Goal: Task Accomplishment & Management: Manage account settings

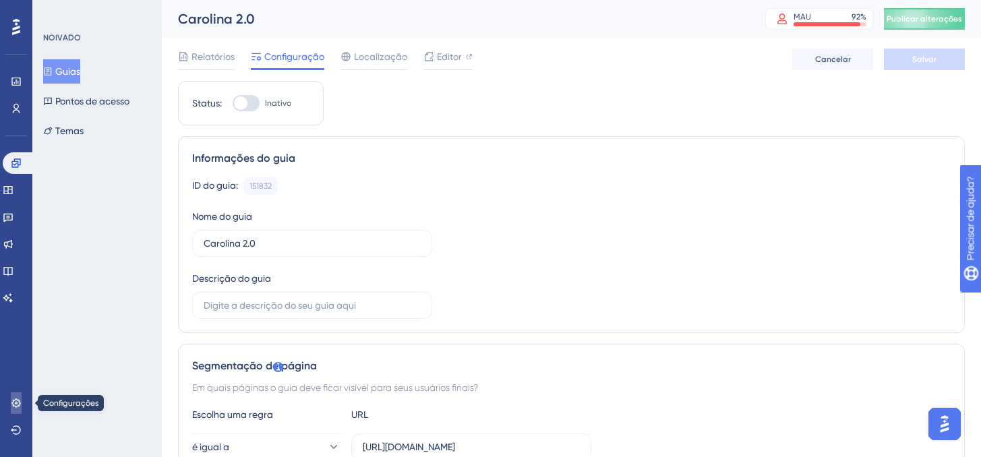
click at [18, 399] on icon at bounding box center [16, 403] width 11 height 11
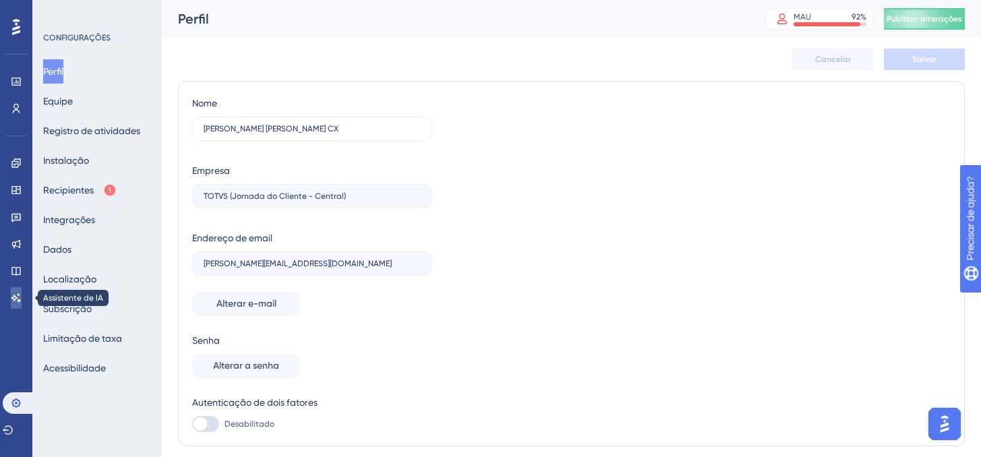
click at [18, 290] on link at bounding box center [16, 298] width 11 height 22
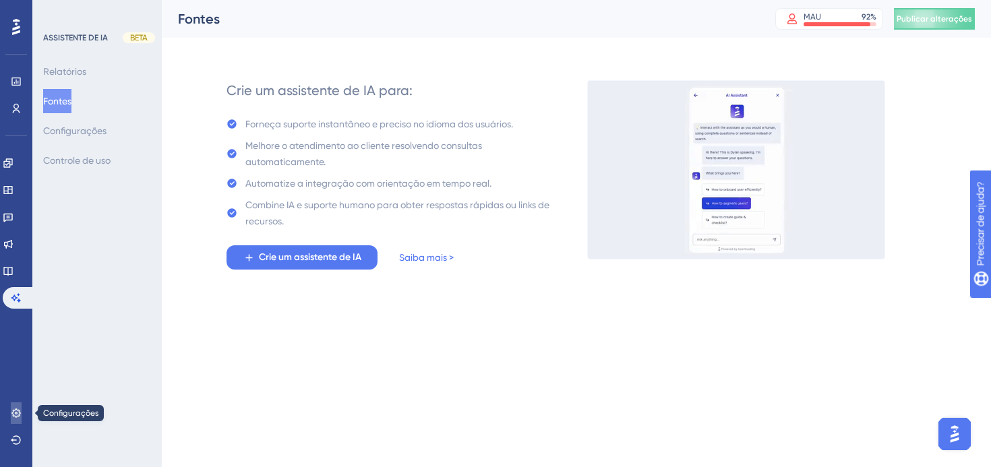
click at [18, 412] on icon at bounding box center [16, 413] width 11 height 11
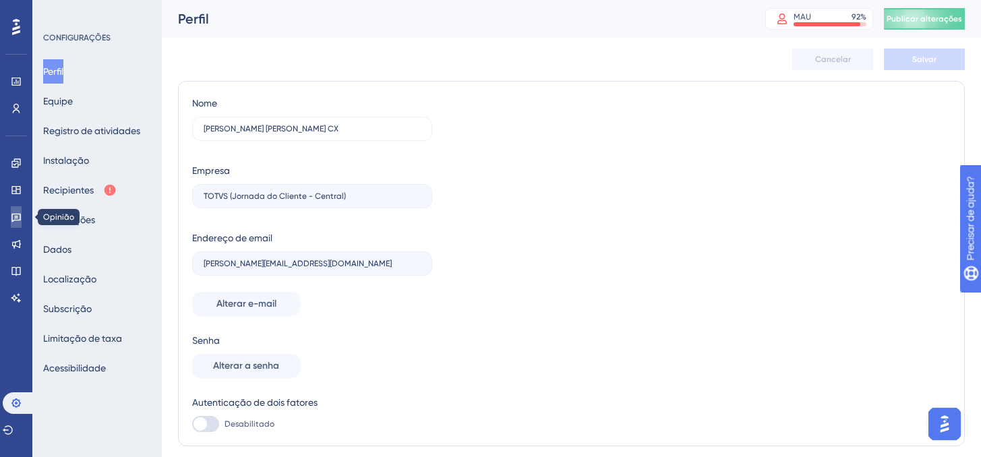
click at [20, 214] on icon at bounding box center [15, 218] width 9 height 9
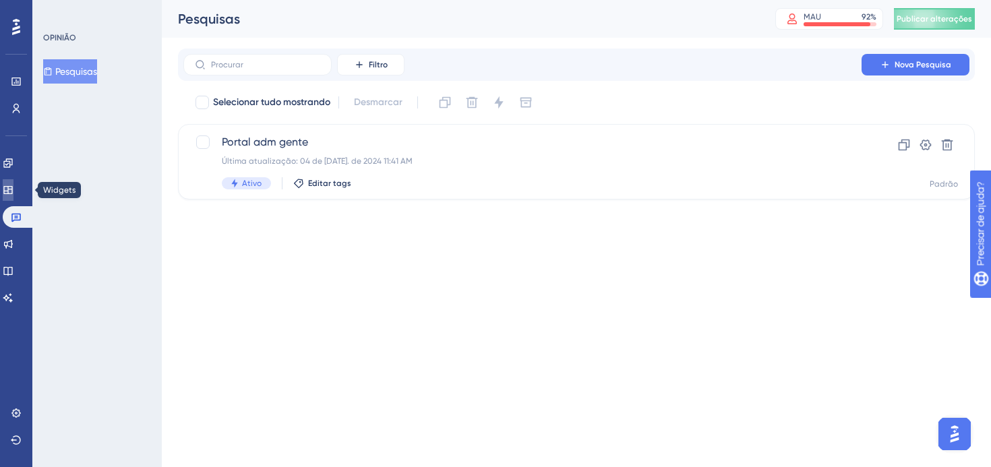
click at [12, 192] on icon at bounding box center [7, 190] width 9 height 8
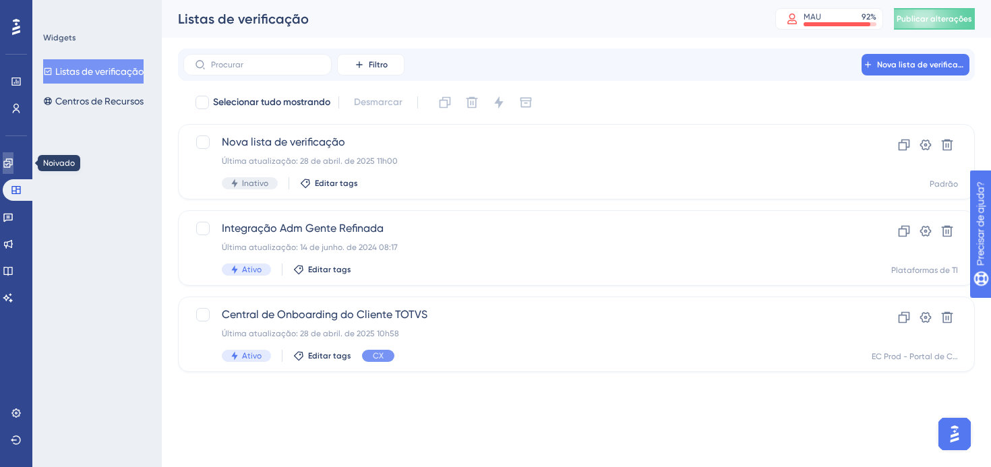
click at [13, 160] on icon at bounding box center [8, 163] width 11 height 11
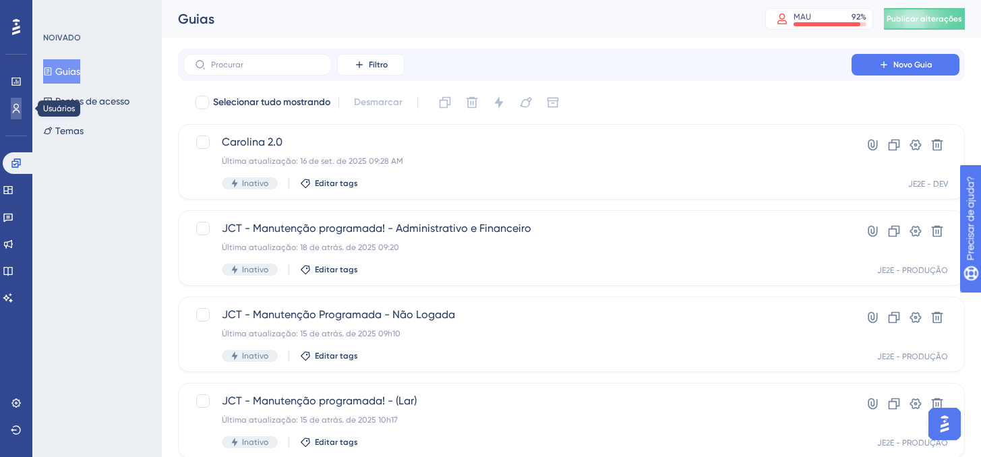
click at [19, 112] on icon at bounding box center [16, 108] width 7 height 9
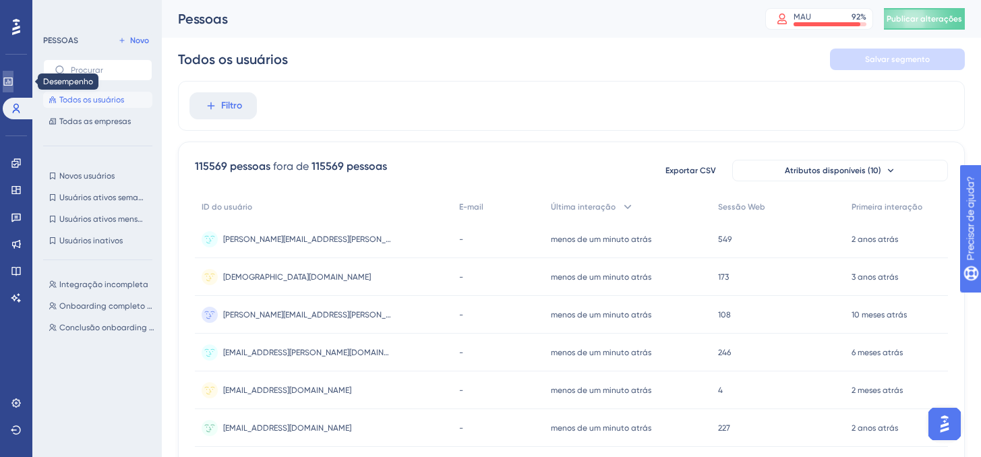
click at [13, 90] on link at bounding box center [8, 82] width 11 height 22
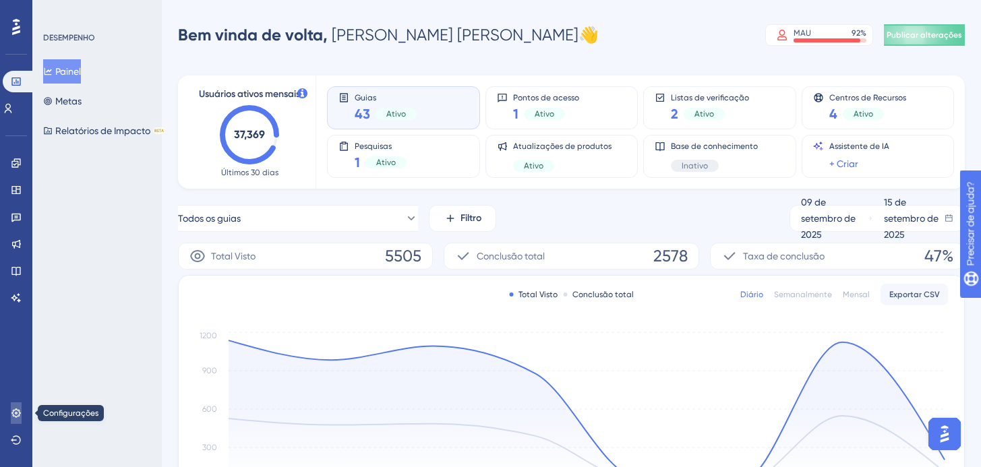
click at [12, 408] on icon at bounding box center [16, 413] width 11 height 11
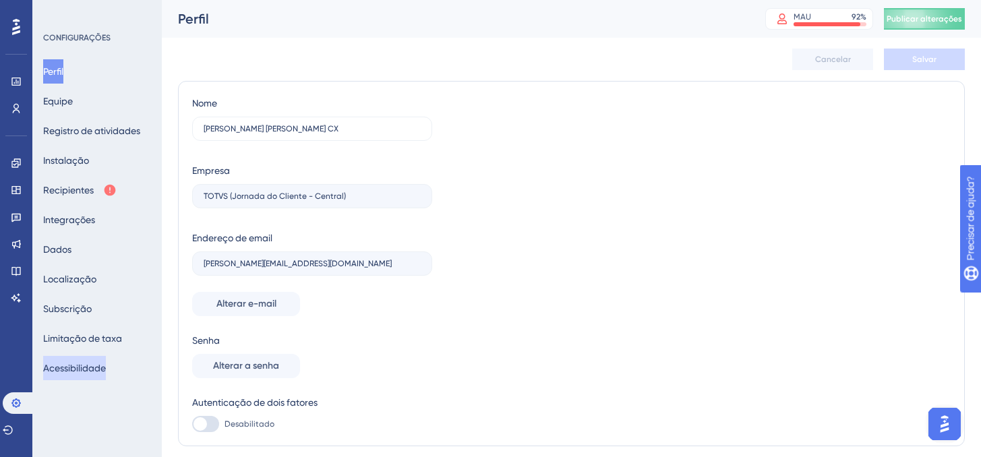
click at [73, 367] on font "Acessibilidade" at bounding box center [74, 368] width 63 height 11
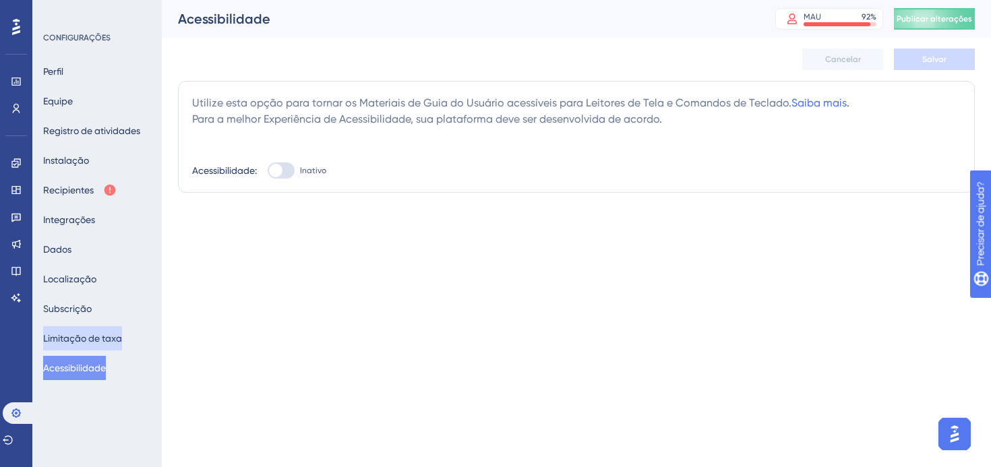
click at [73, 338] on font "Limitação de taxa" at bounding box center [82, 338] width 79 height 11
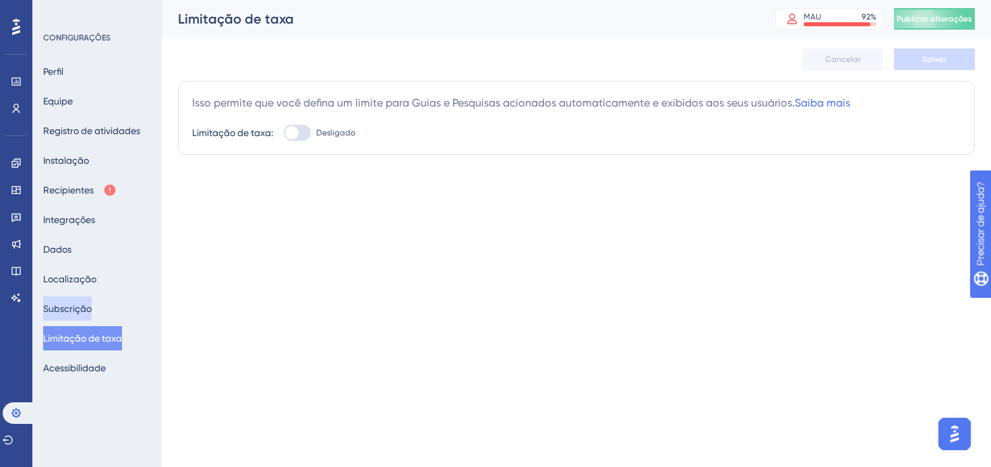
click at [68, 297] on button "Subscrição" at bounding box center [67, 309] width 49 height 24
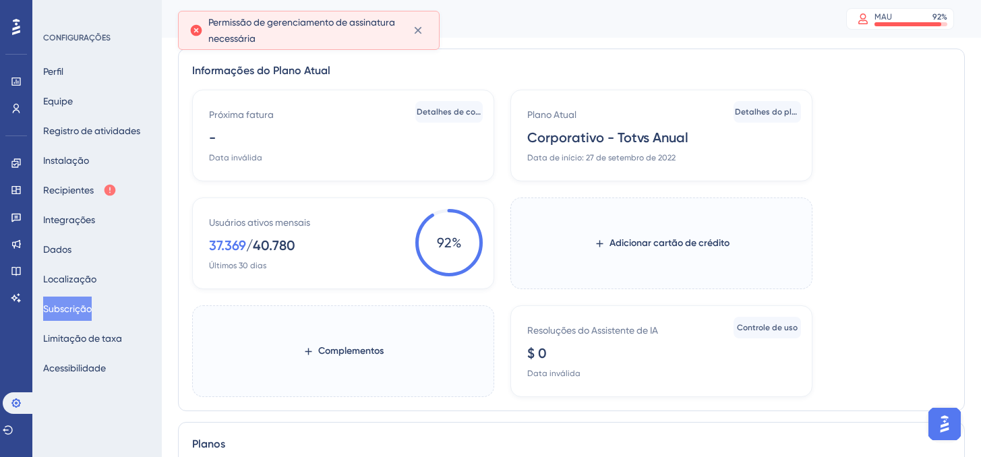
click at [71, 44] on div "CONFIGURAÇÕES Perfil Equipe Registro de atividades Instalação Recipientes Integ…" at bounding box center [97, 206] width 109 height 348
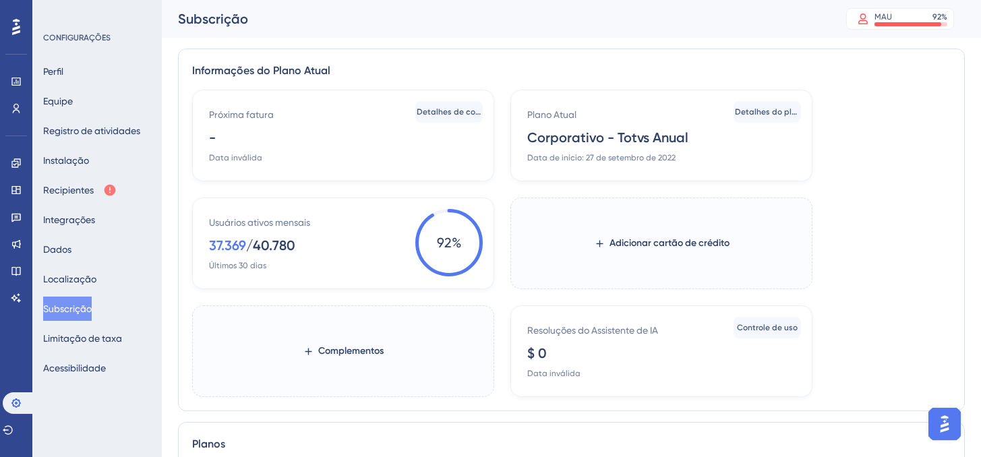
click at [72, 84] on div "Perfil Equipe Registro de atividades Instalação Recipientes Integrações Dados L…" at bounding box center [97, 219] width 109 height 321
click at [63, 72] on font "Perfil" at bounding box center [53, 71] width 20 height 11
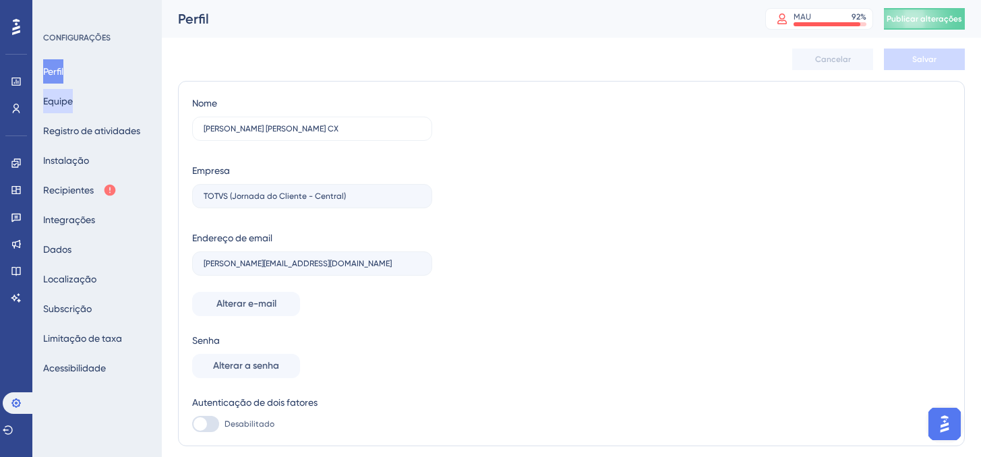
click at [69, 100] on font "Equipe" at bounding box center [58, 101] width 30 height 11
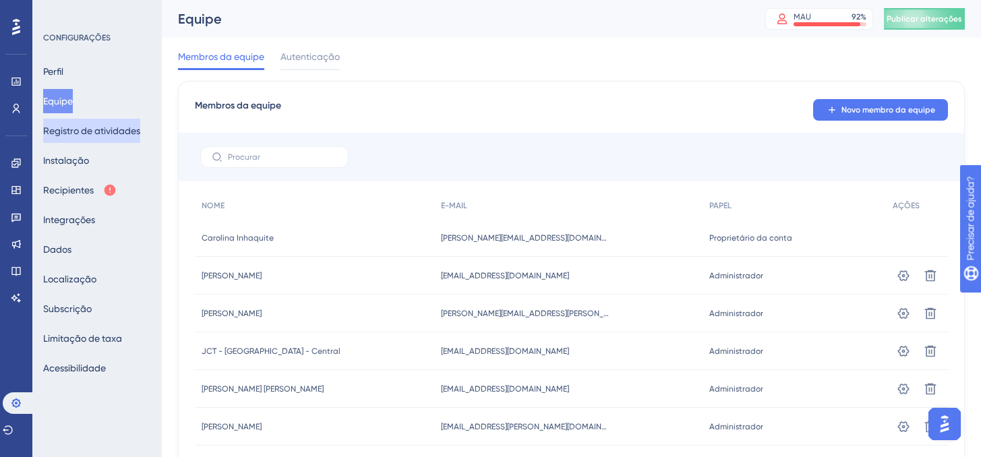
click at [69, 129] on font "Registro de atividades" at bounding box center [91, 130] width 97 height 11
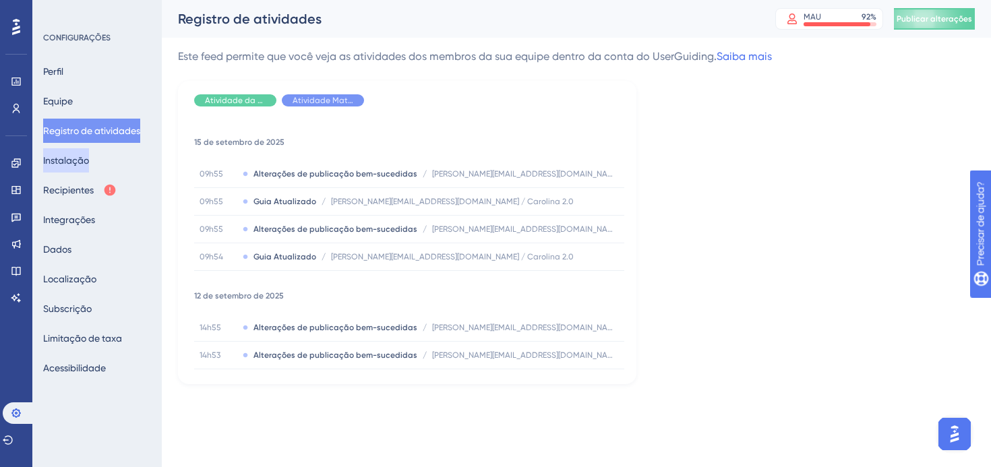
click at [70, 162] on font "Instalação" at bounding box center [66, 160] width 46 height 11
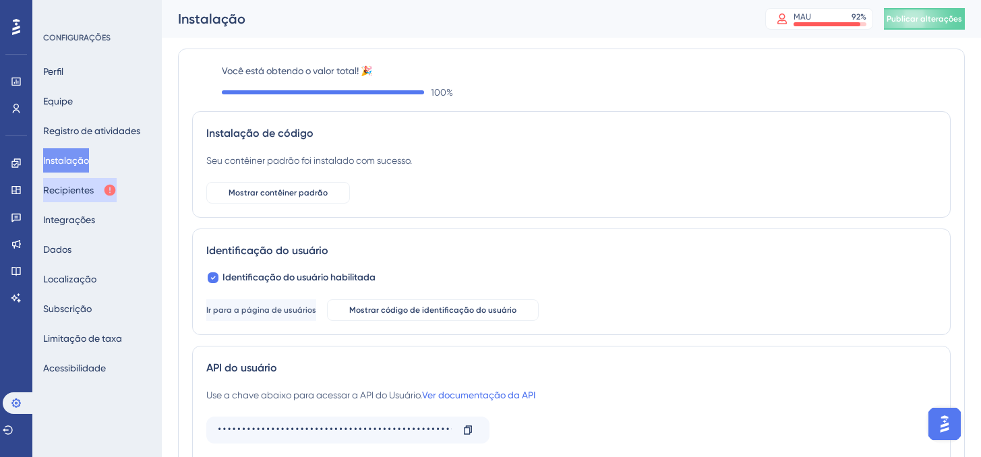
click at [71, 187] on font "Recipientes" at bounding box center [68, 190] width 51 height 11
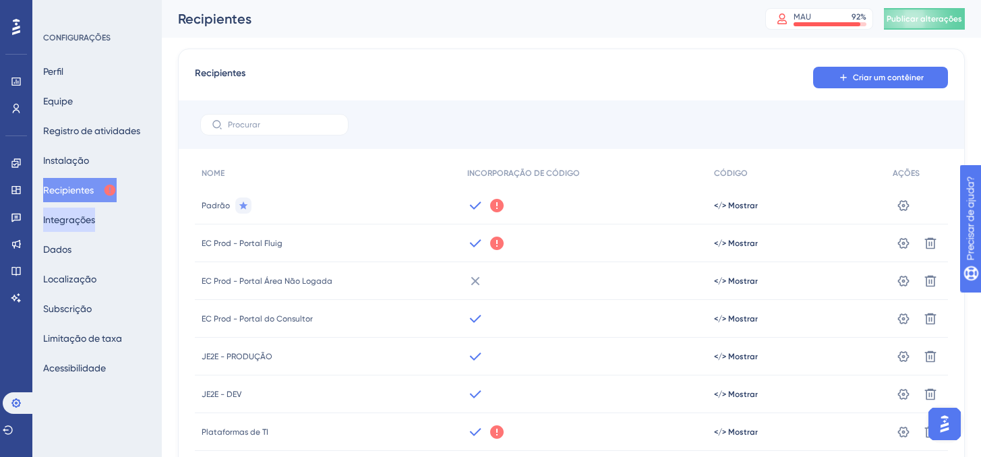
click at [71, 224] on font "Integrações" at bounding box center [69, 219] width 52 height 11
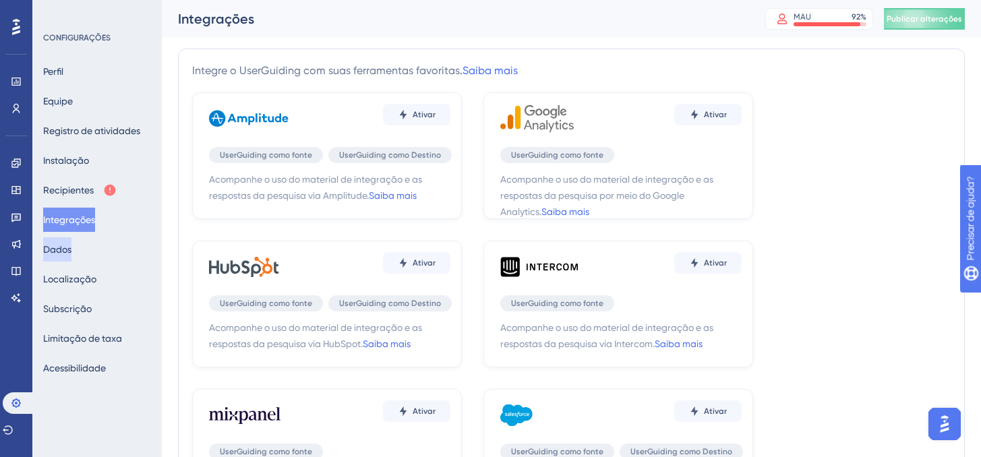
click at [67, 246] on font "Dados" at bounding box center [57, 249] width 28 height 11
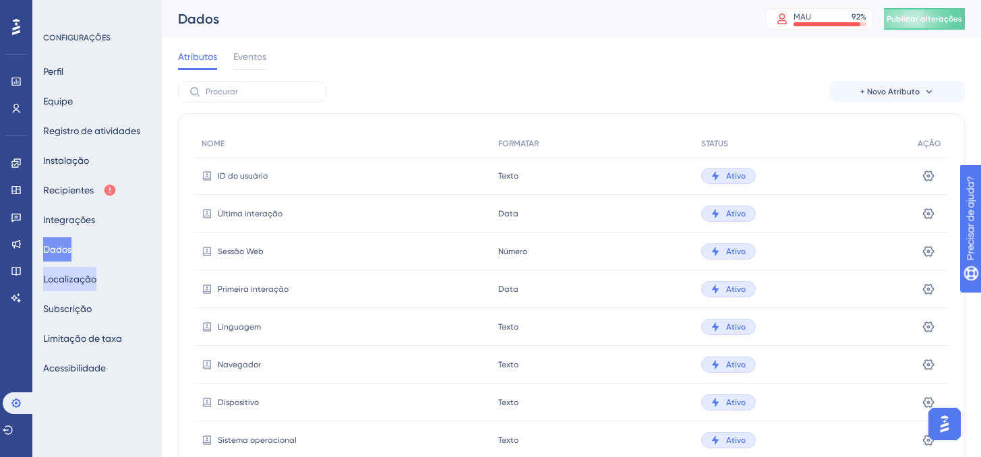
click at [77, 276] on font "Localização" at bounding box center [69, 279] width 53 height 11
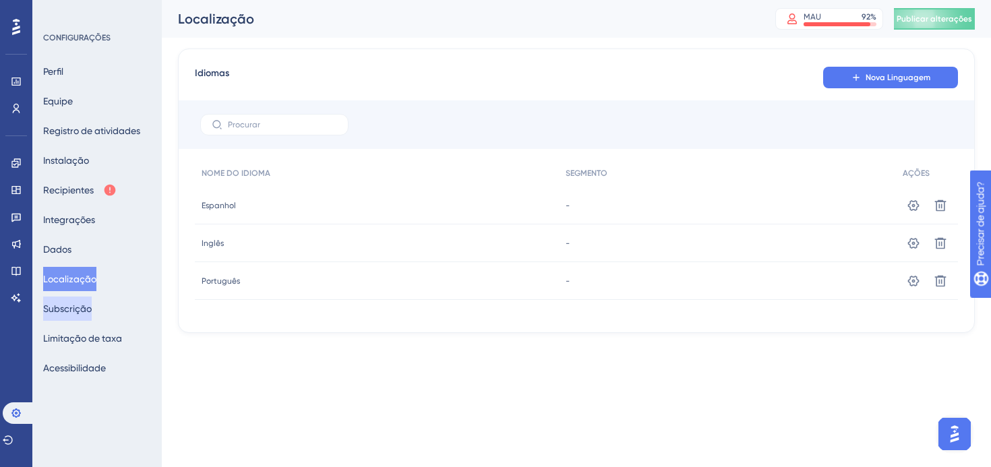
click at [76, 302] on font "Subscrição" at bounding box center [67, 309] width 49 height 16
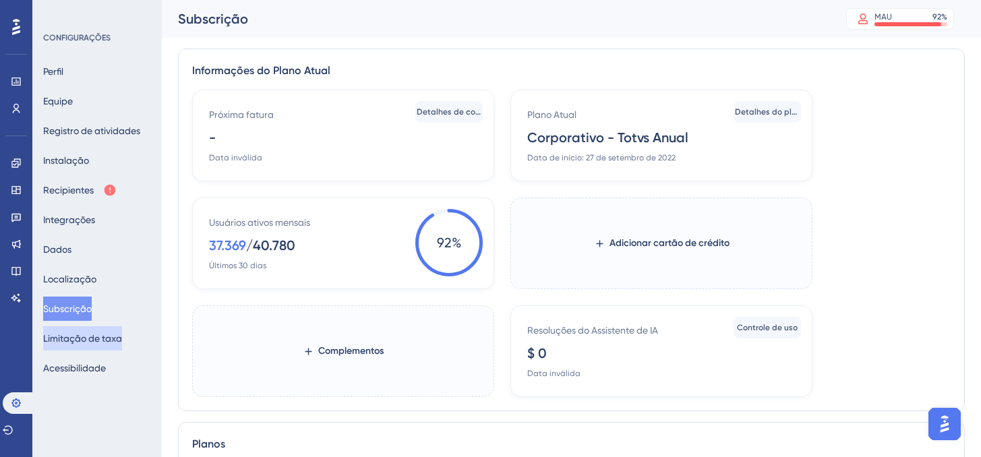
click at [80, 336] on font "Limitação de taxa" at bounding box center [82, 338] width 79 height 11
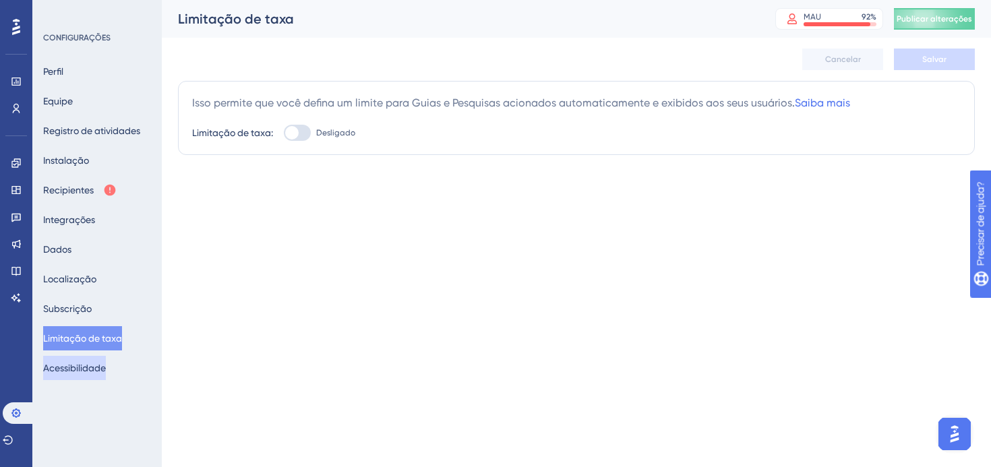
click at [81, 365] on font "Acessibilidade" at bounding box center [74, 368] width 63 height 11
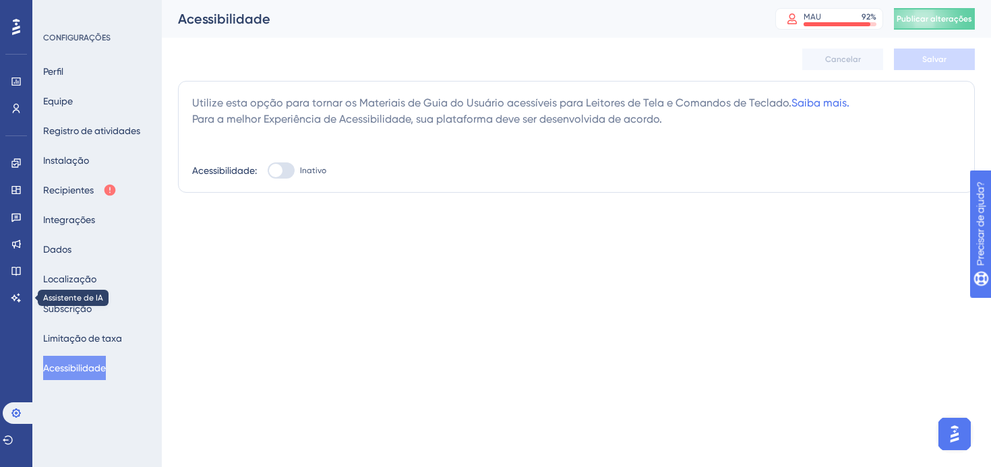
click at [20, 284] on div "Noivado Widgets Opinião Atualizações de produtos Base de conhecimento Assistent…" at bounding box center [16, 230] width 11 height 156
click at [20, 295] on icon at bounding box center [16, 297] width 11 height 11
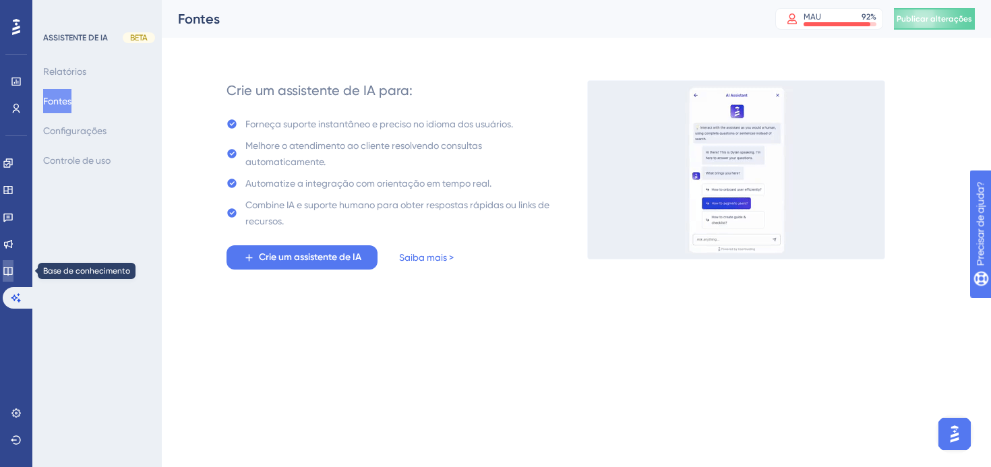
click at [13, 269] on icon at bounding box center [8, 271] width 11 height 11
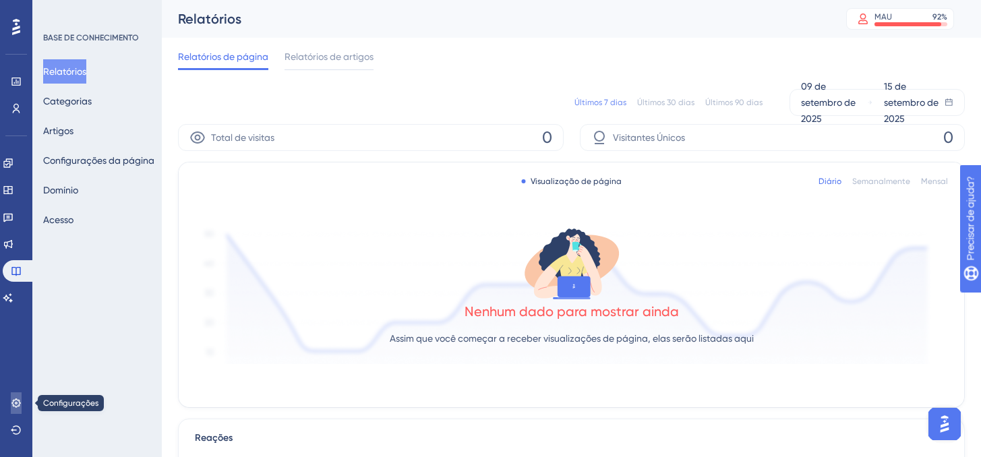
click at [15, 401] on icon at bounding box center [16, 403] width 11 height 11
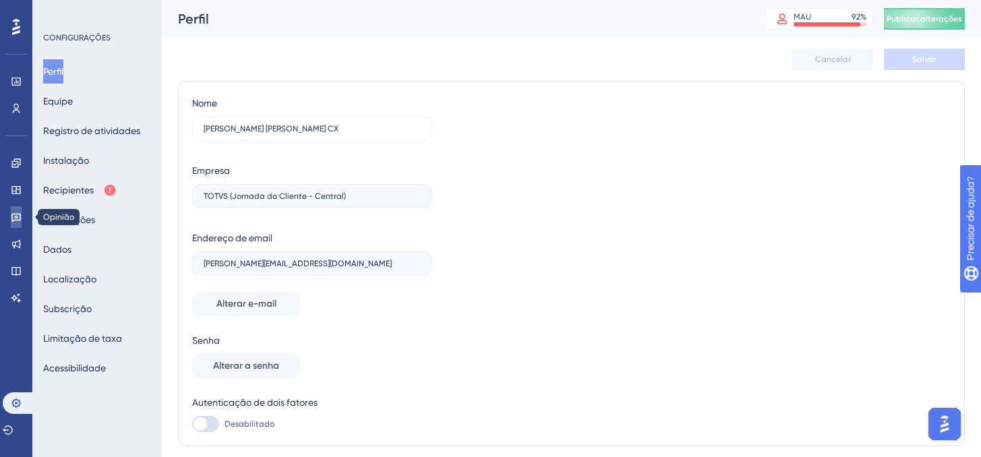
click at [17, 220] on icon at bounding box center [15, 218] width 9 height 9
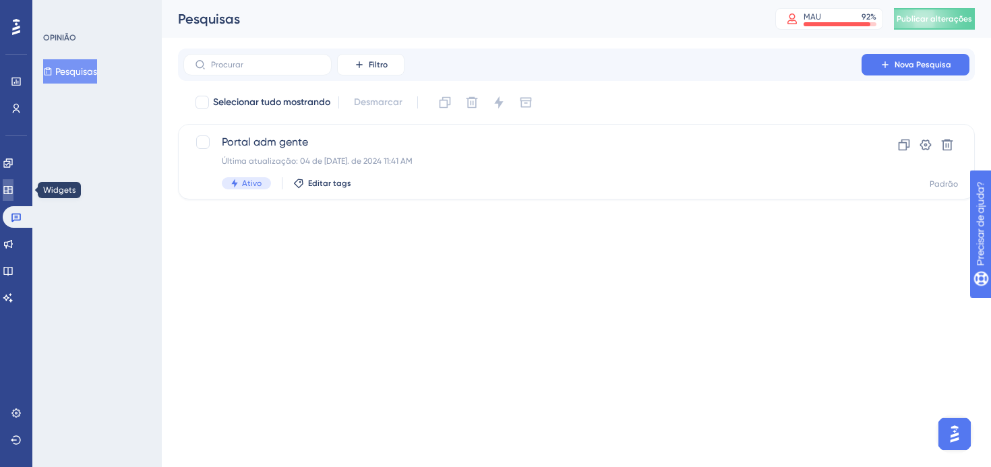
click at [13, 189] on icon at bounding box center [8, 190] width 11 height 11
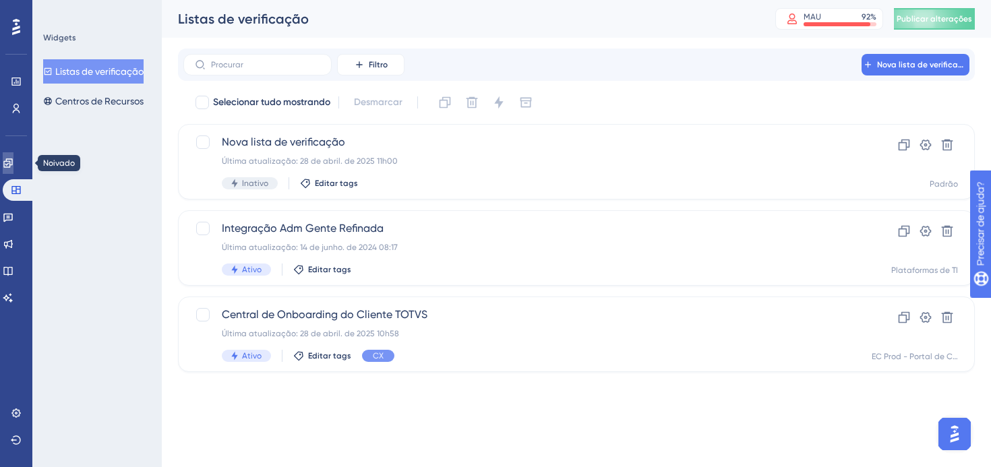
click at [13, 168] on link at bounding box center [8, 163] width 11 height 22
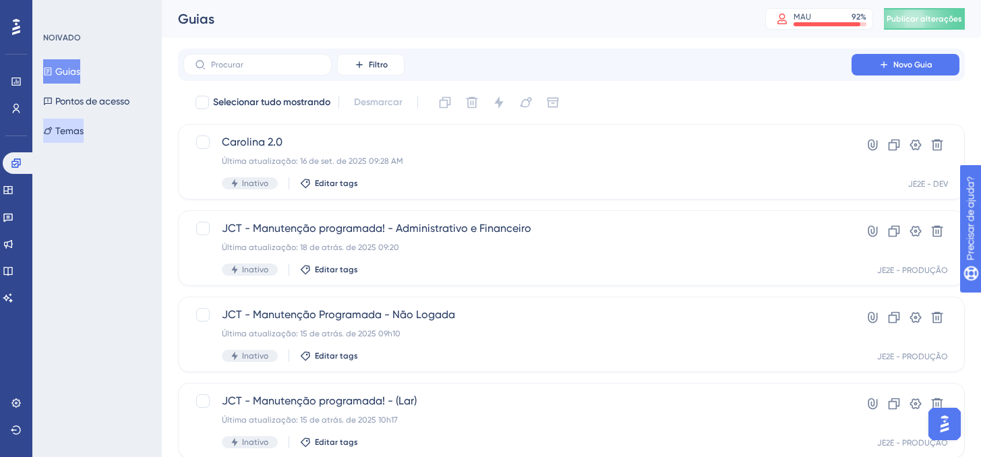
click at [84, 122] on button "Temas" at bounding box center [63, 131] width 40 height 24
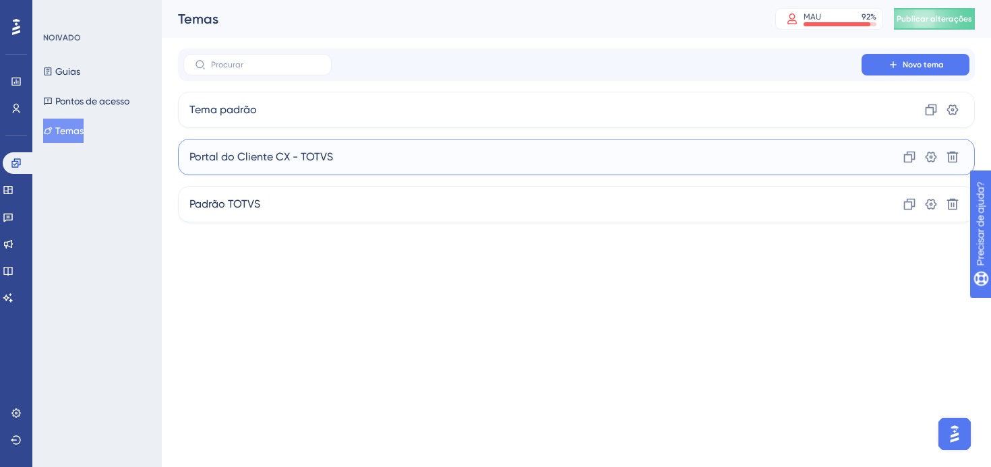
click at [273, 160] on font "Portal do Cliente CX - TOTVS" at bounding box center [261, 156] width 144 height 13
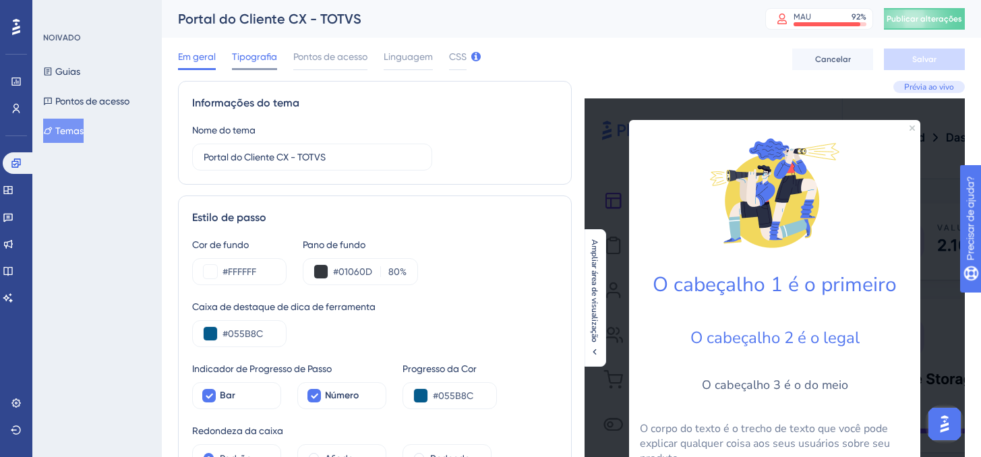
click at [267, 61] on font "Tipografia" at bounding box center [254, 56] width 45 height 11
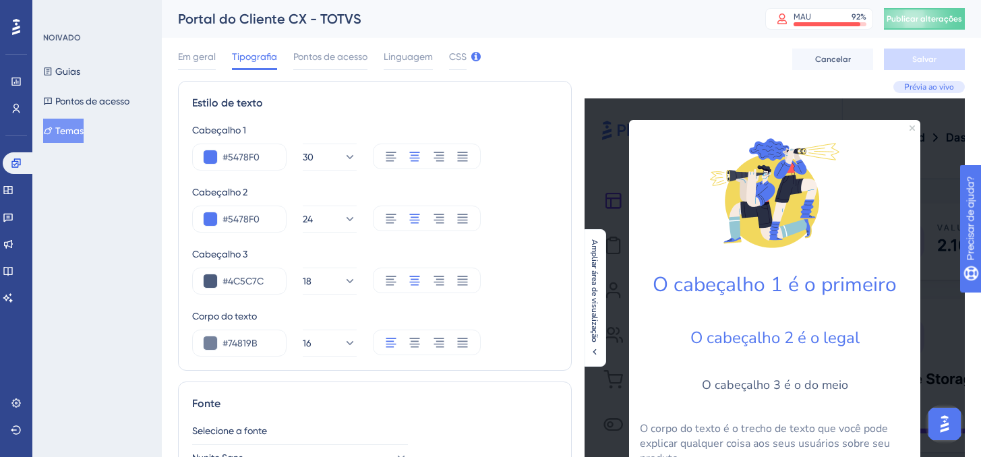
scroll to position [184, 0]
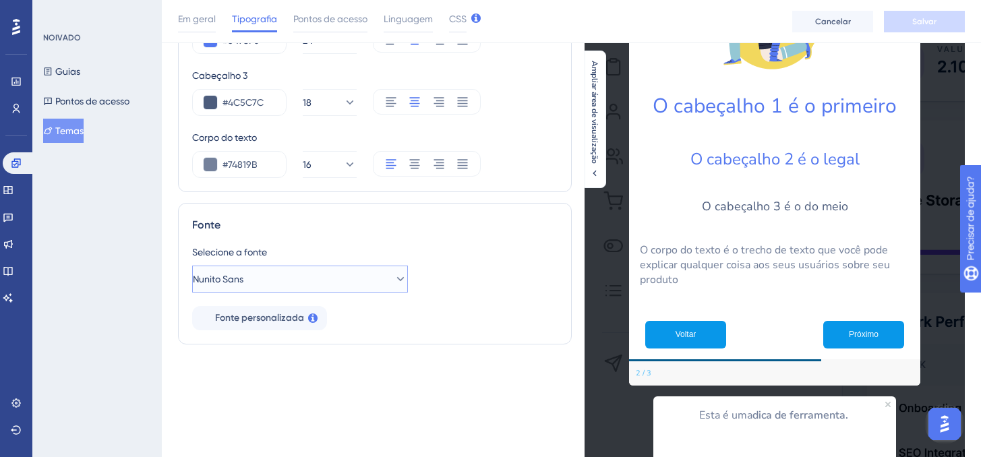
click at [290, 284] on button "Nunito Sans" at bounding box center [300, 279] width 216 height 27
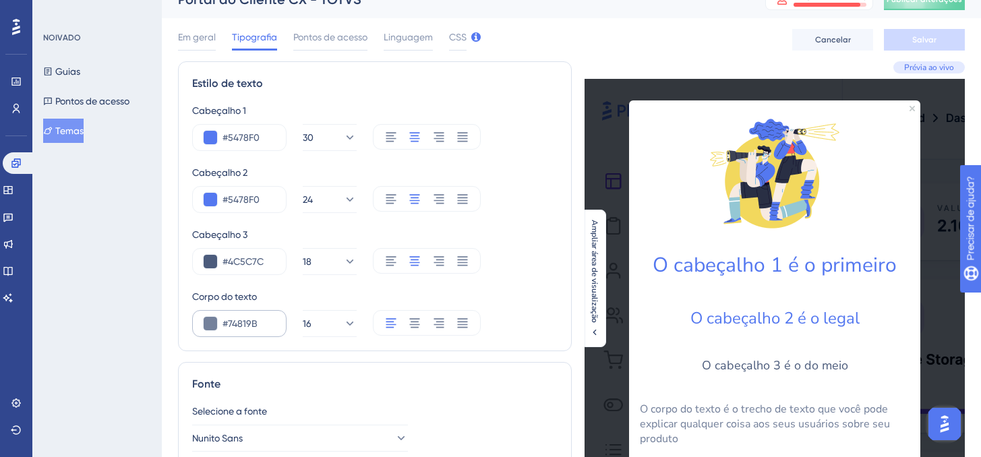
scroll to position [19, 0]
click at [252, 145] on input "#5478F0" at bounding box center [248, 138] width 53 height 16
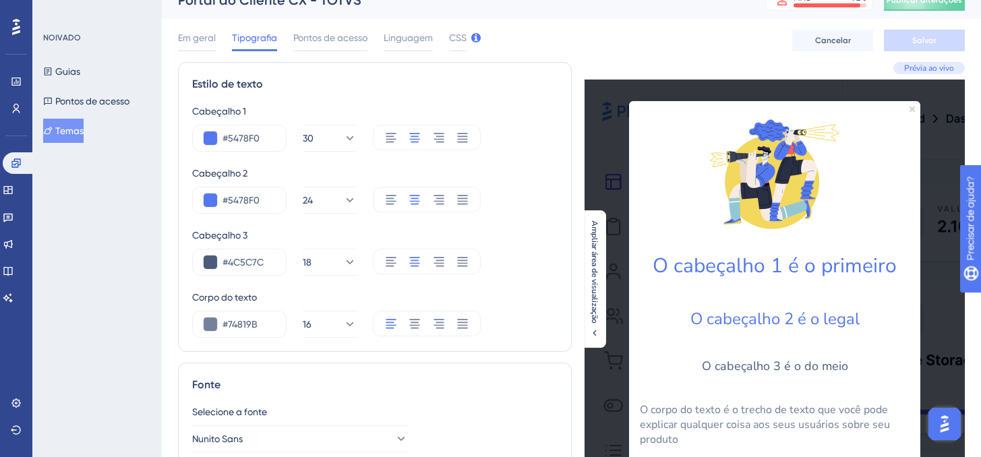
click at [114, 191] on div "NOIVADO Guias Pontos de acesso Temas" at bounding box center [96, 228] width 129 height 457
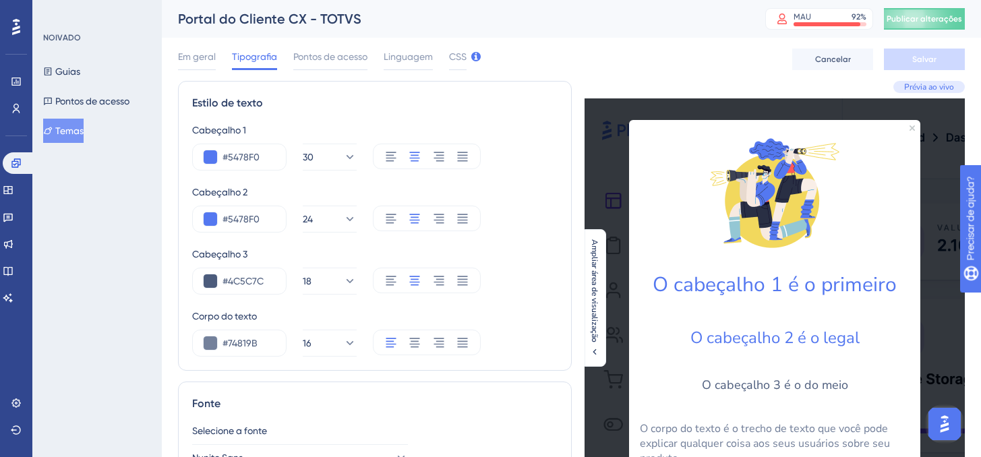
click at [118, 189] on div "NOIVADO Guias Pontos de acesso Temas" at bounding box center [96, 228] width 129 height 457
click at [15, 165] on icon at bounding box center [16, 163] width 11 height 11
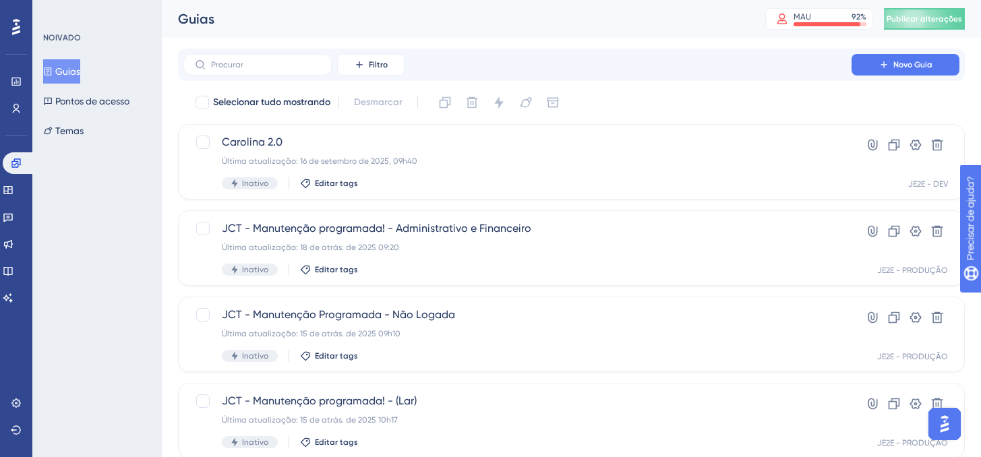
click at [598, 101] on div "Selecionar tudo mostrando Desmarcar" at bounding box center [579, 103] width 770 height 22
